Goal: Navigation & Orientation: Find specific page/section

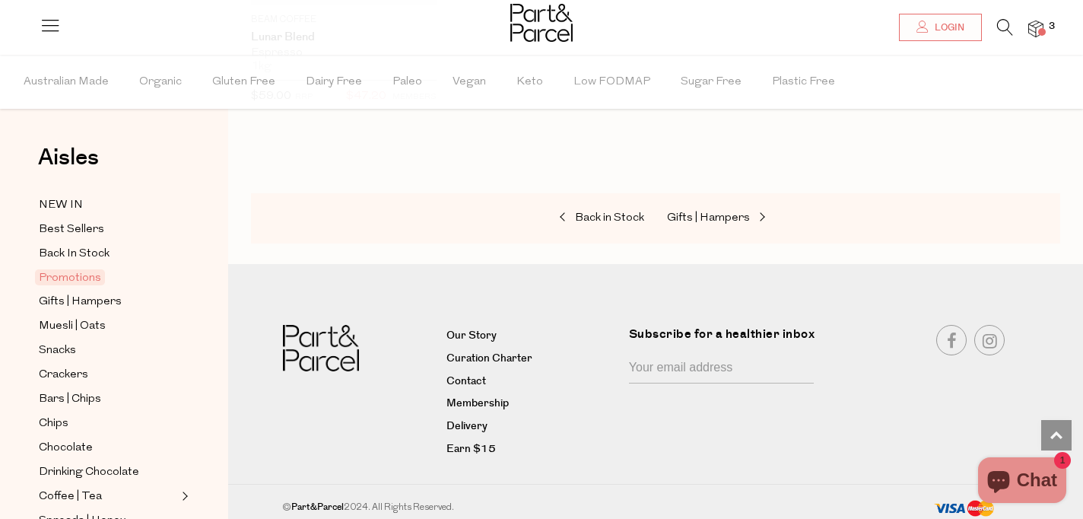
click at [1042, 27] on img at bounding box center [1035, 29] width 15 height 17
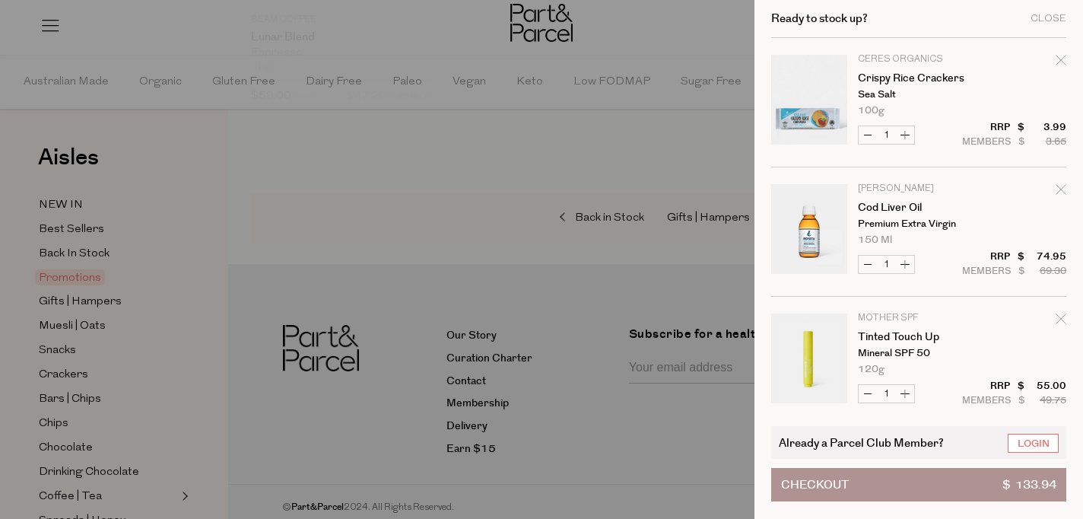
click at [163, 126] on div at bounding box center [541, 259] width 1083 height 519
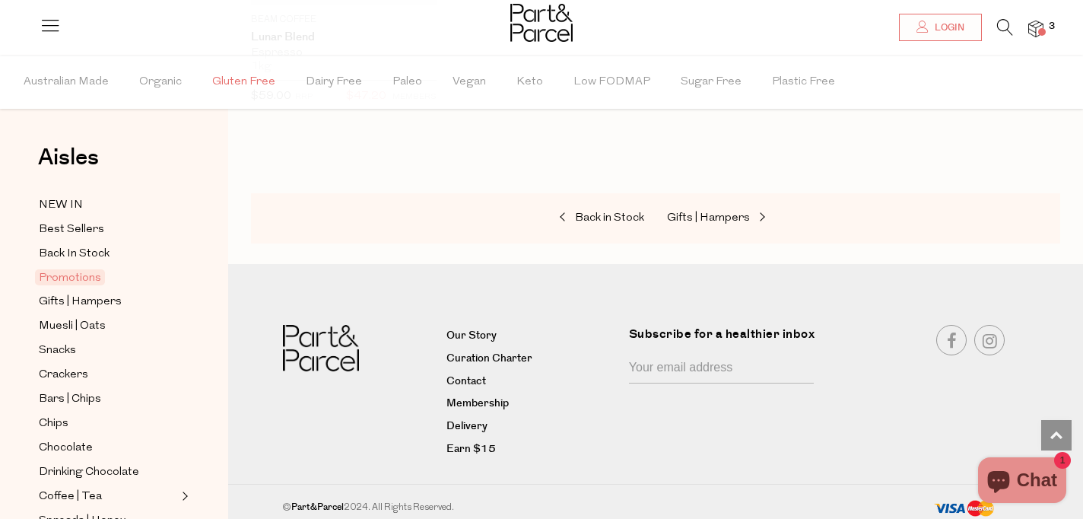
click at [234, 78] on span "Gluten Free" at bounding box center [243, 82] width 63 height 53
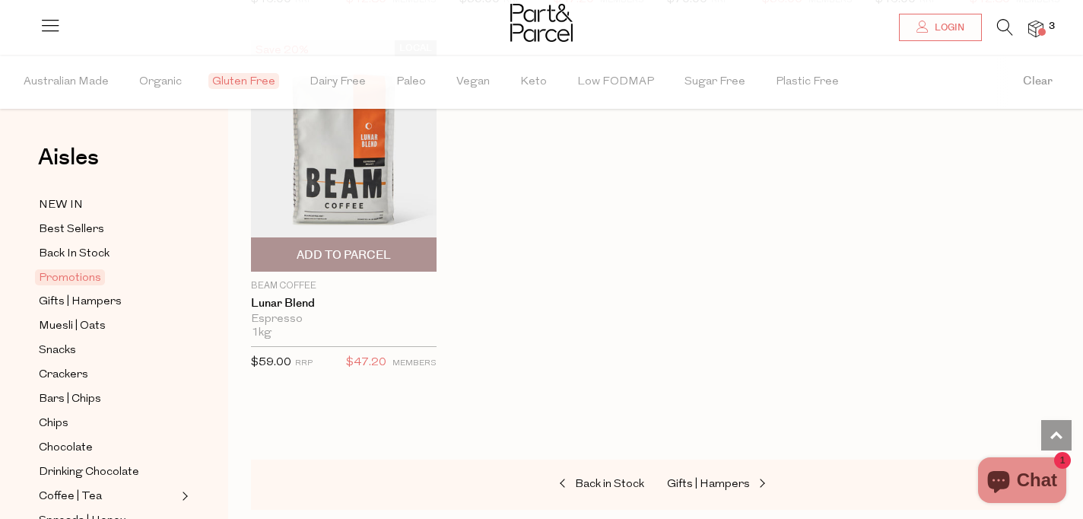
scroll to position [1944, 0]
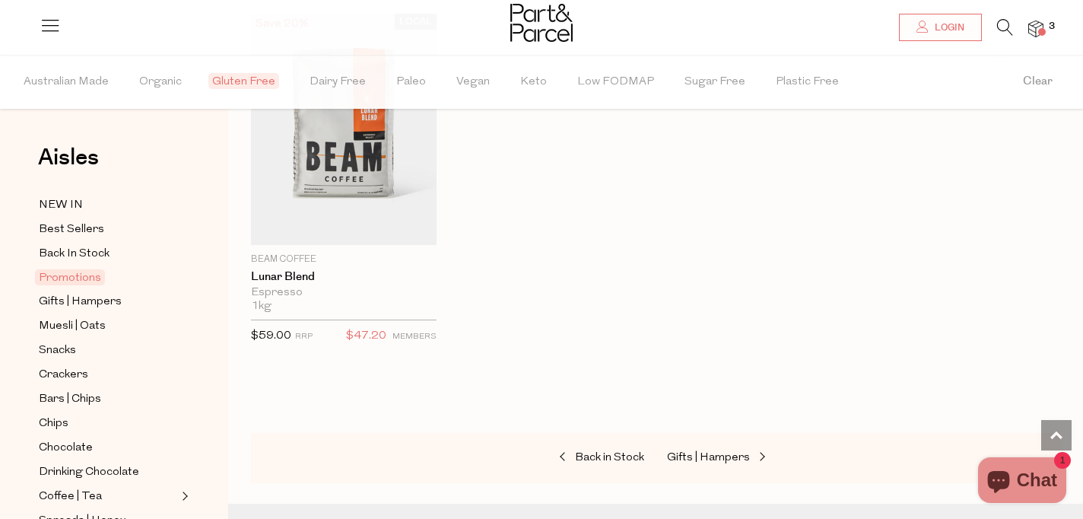
click at [230, 77] on span "Gluten Free" at bounding box center [243, 81] width 71 height 16
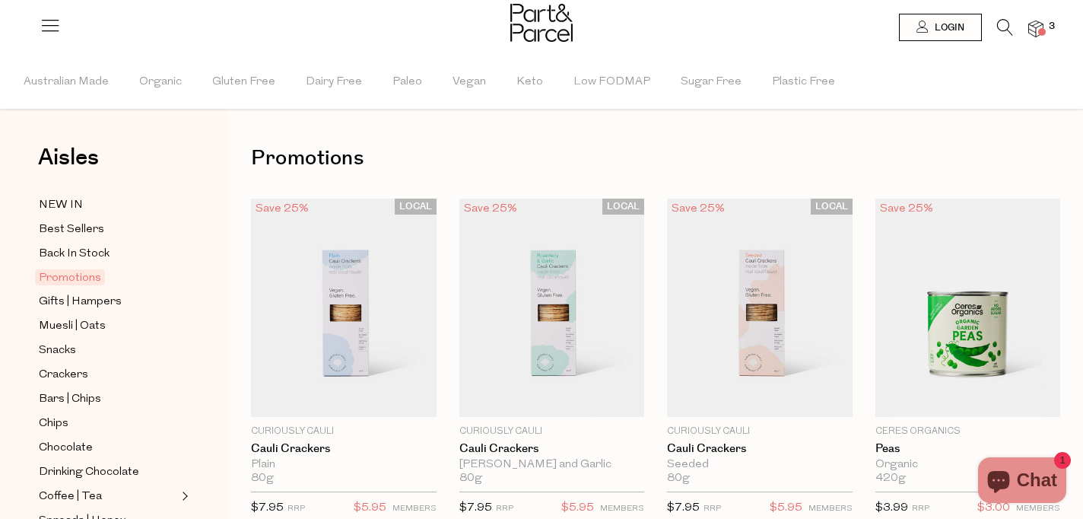
click at [50, 23] on icon at bounding box center [50, 24] width 21 height 21
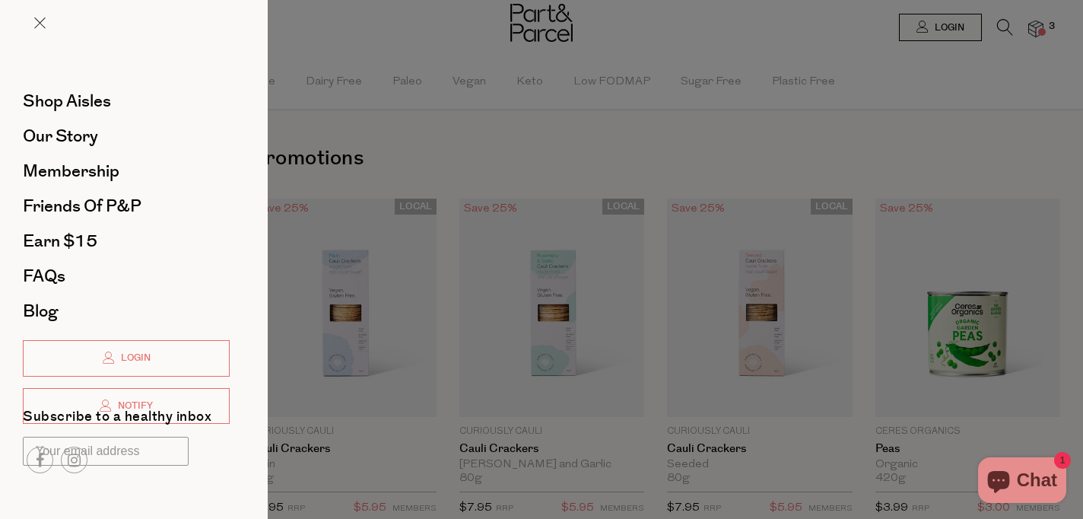
click at [728, 142] on div at bounding box center [541, 259] width 1083 height 519
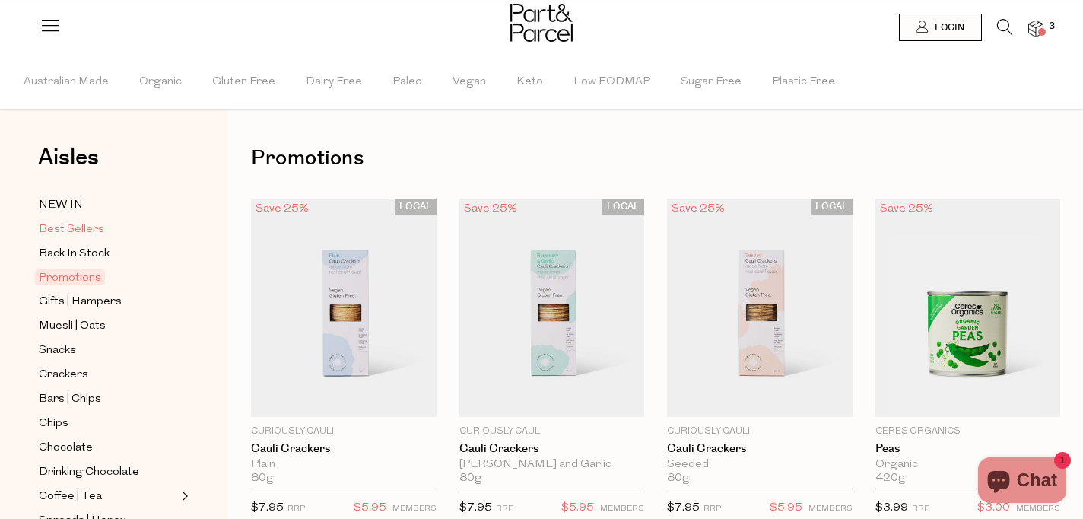
click at [55, 228] on span "Best Sellers" at bounding box center [71, 230] width 65 height 18
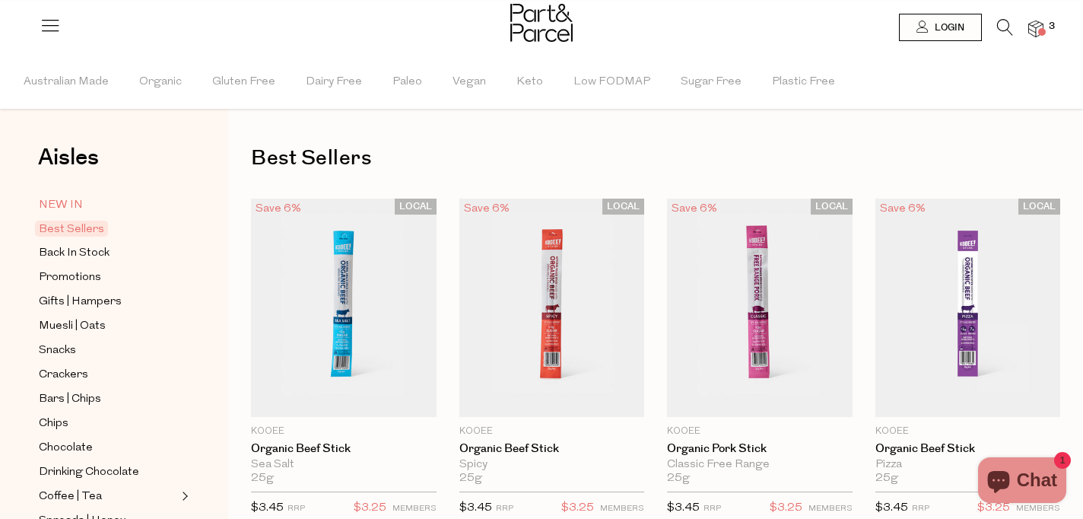
click at [67, 206] on span "NEW IN" at bounding box center [61, 205] width 44 height 18
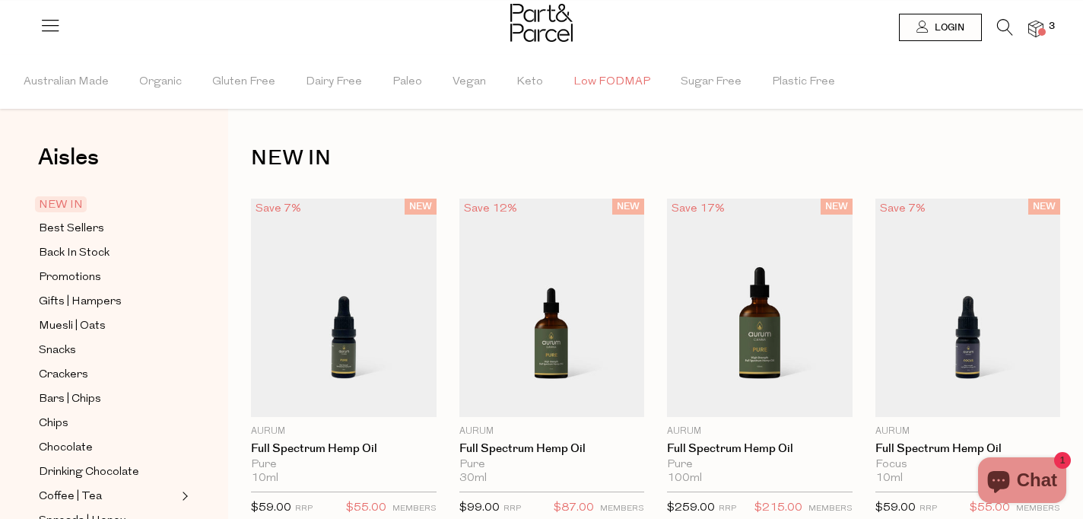
click at [599, 87] on span "Low FODMAP" at bounding box center [611, 82] width 77 height 53
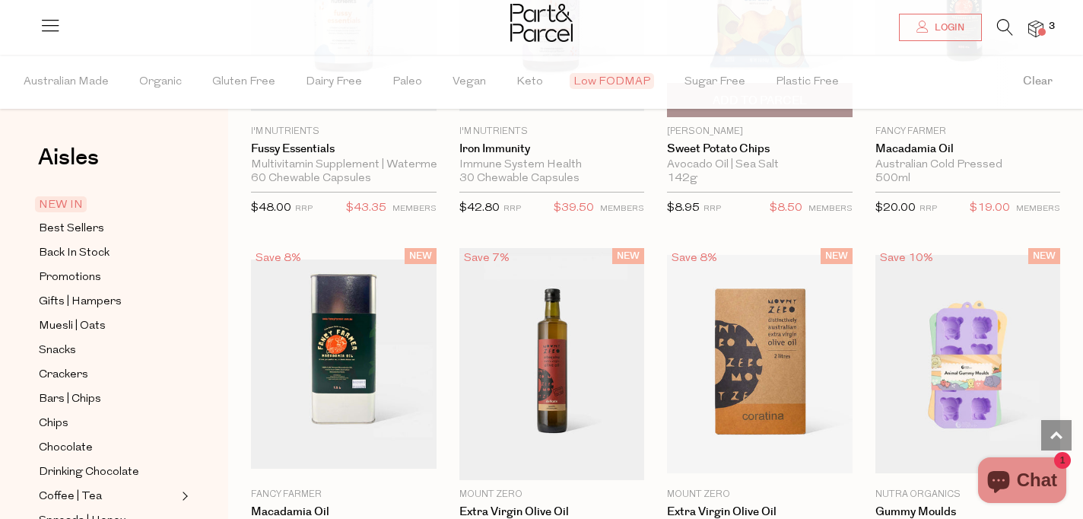
scroll to position [1543, 0]
